Goal: Task Accomplishment & Management: Manage account settings

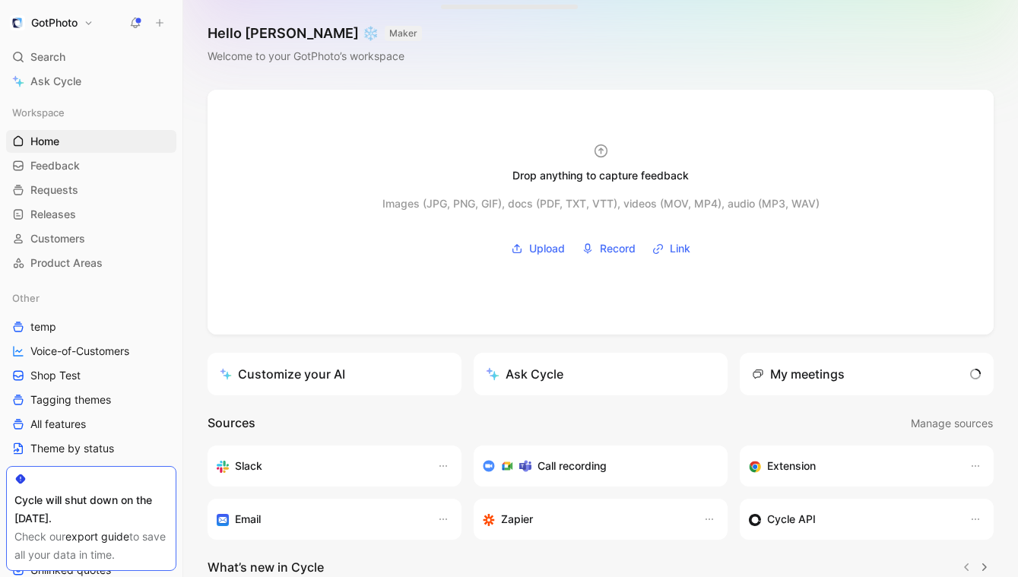
click at [65, 25] on h1 "GotPhoto" at bounding box center [54, 23] width 46 height 14
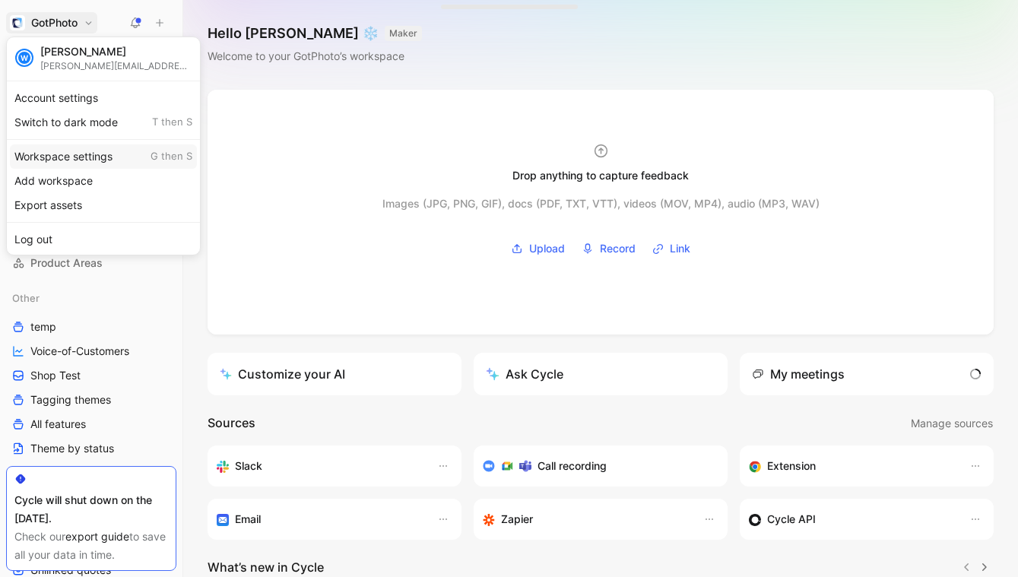
click at [66, 157] on div "Workspace settings G then S" at bounding box center [103, 156] width 187 height 24
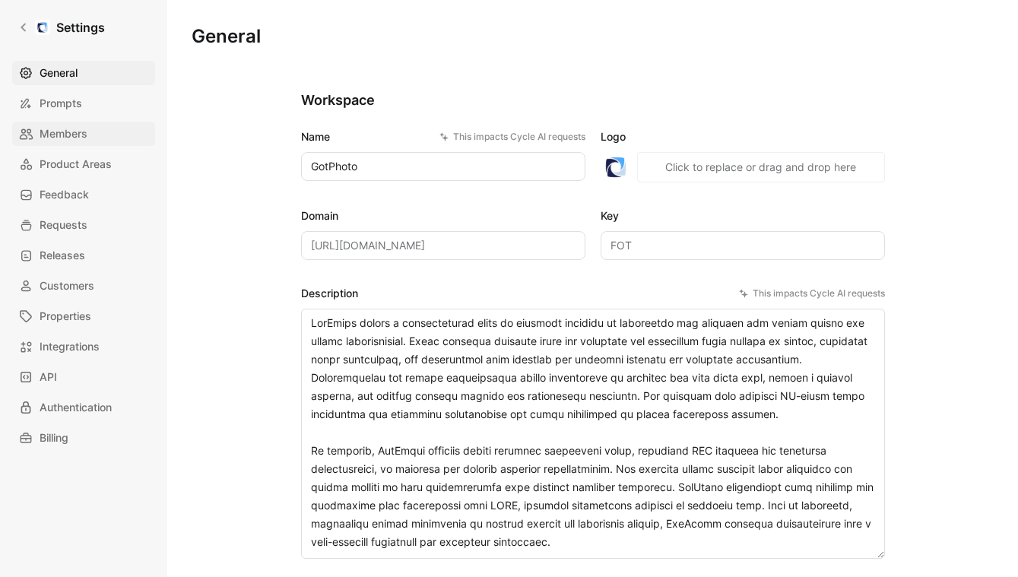
click at [68, 138] on span "Members" at bounding box center [64, 134] width 48 height 18
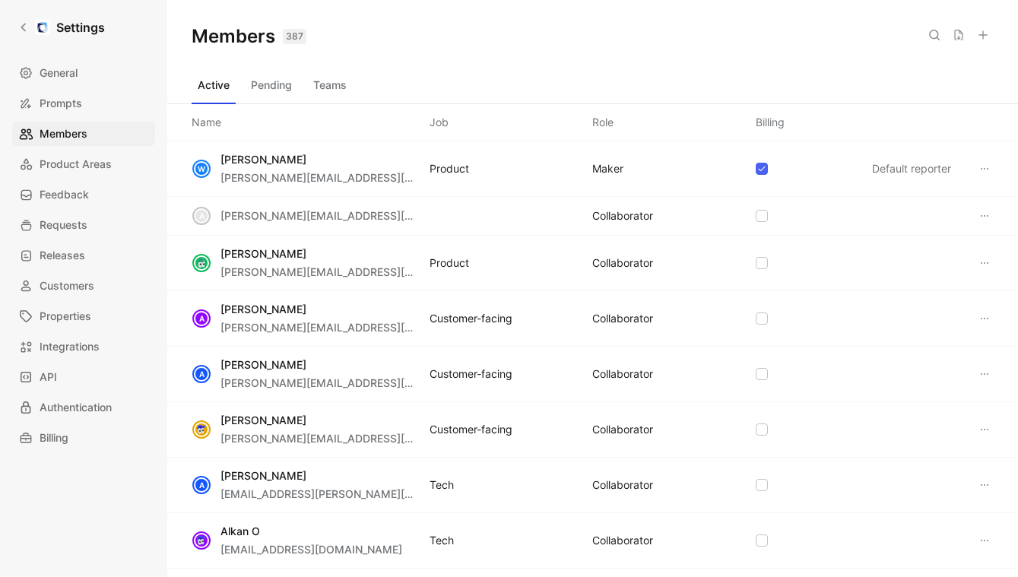
click at [986, 34] on use at bounding box center [983, 35] width 8 height 8
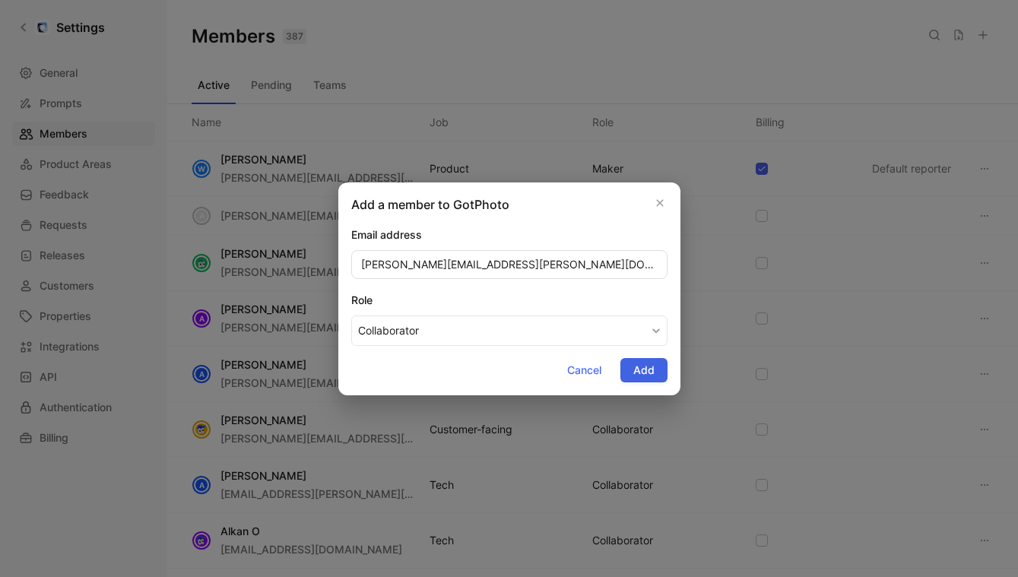
type input "[PERSON_NAME][EMAIL_ADDRESS][PERSON_NAME][DOMAIN_NAME]"
click at [653, 369] on span "Add" at bounding box center [643, 370] width 21 height 18
